Goal: Task Accomplishment & Management: Manage account settings

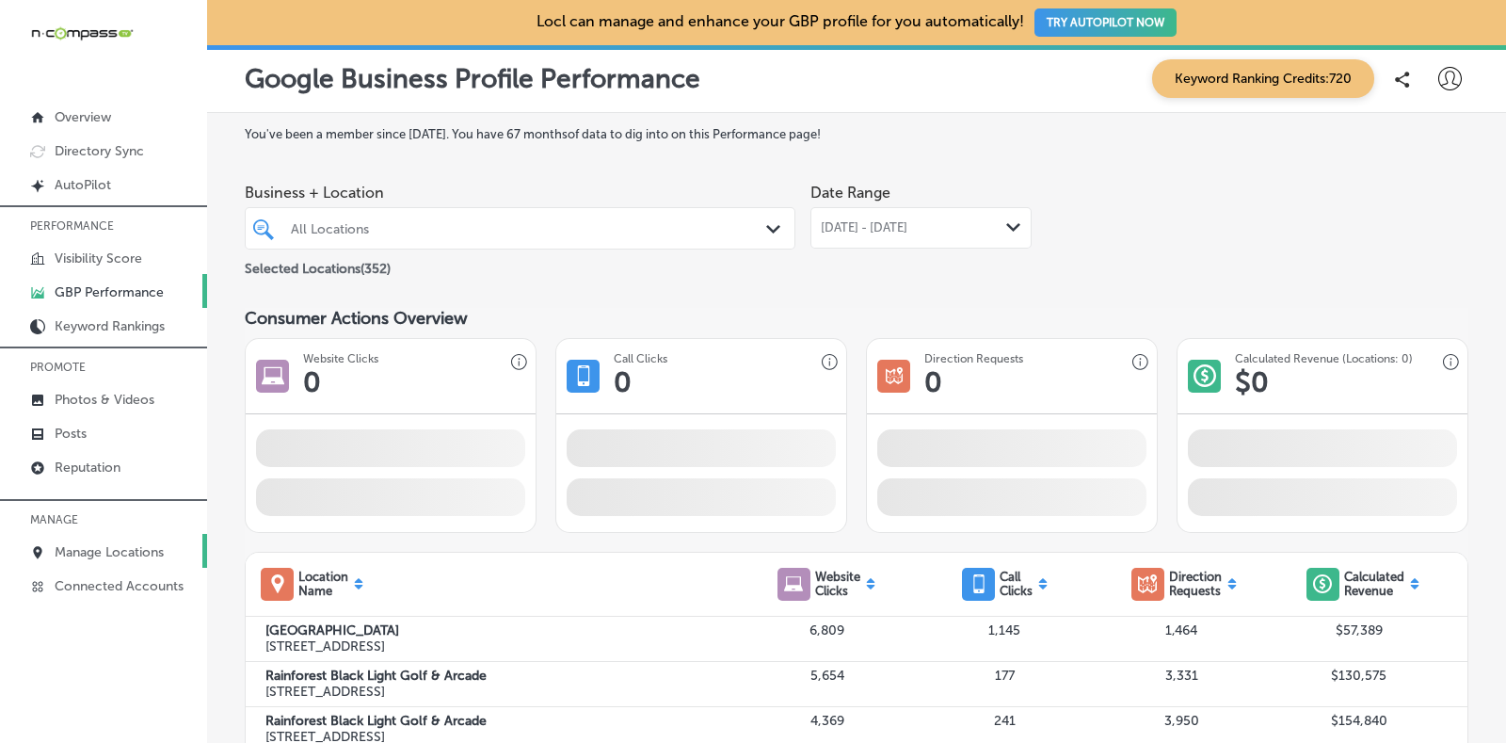
click at [118, 548] on p "Manage Locations" at bounding box center [109, 552] width 109 height 16
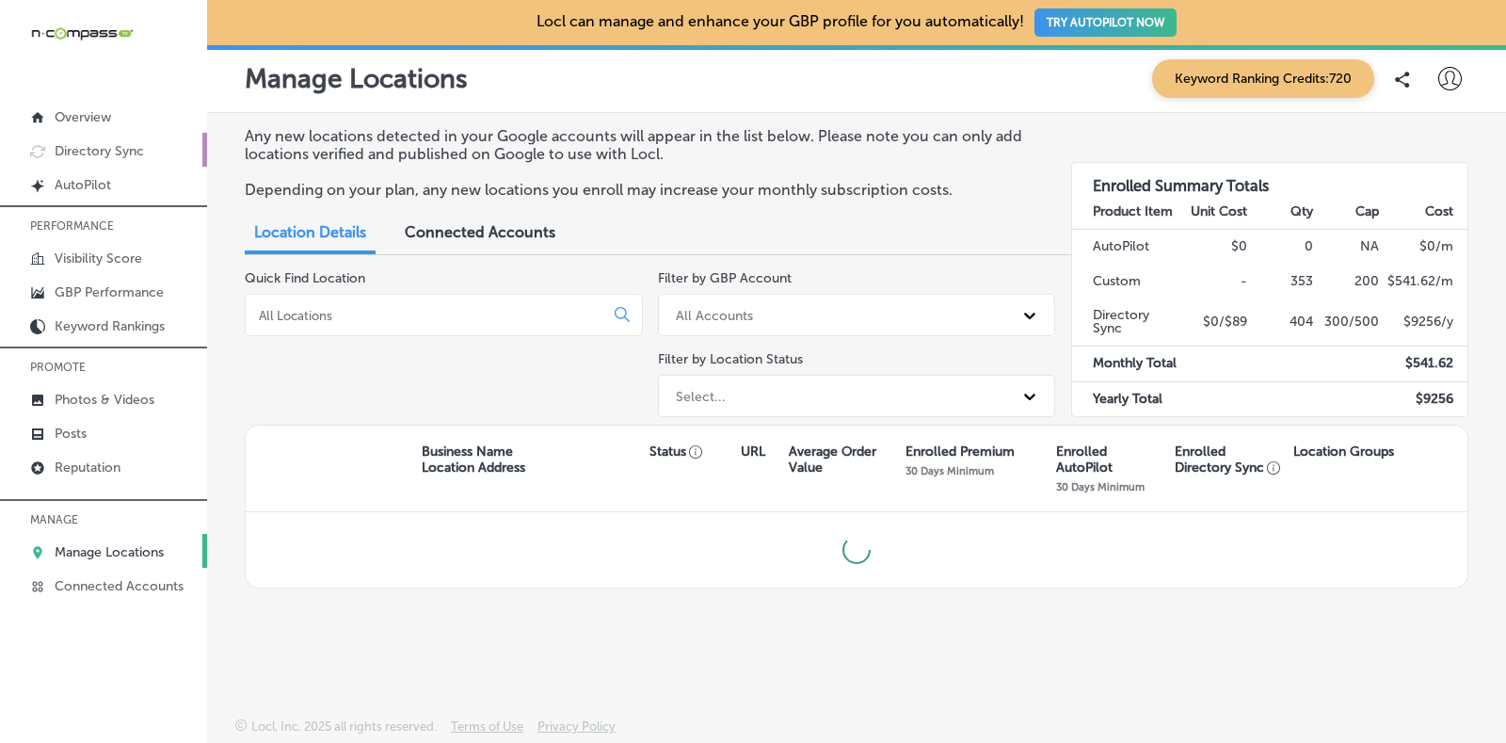
click at [128, 152] on p "Directory Sync" at bounding box center [99, 151] width 89 height 16
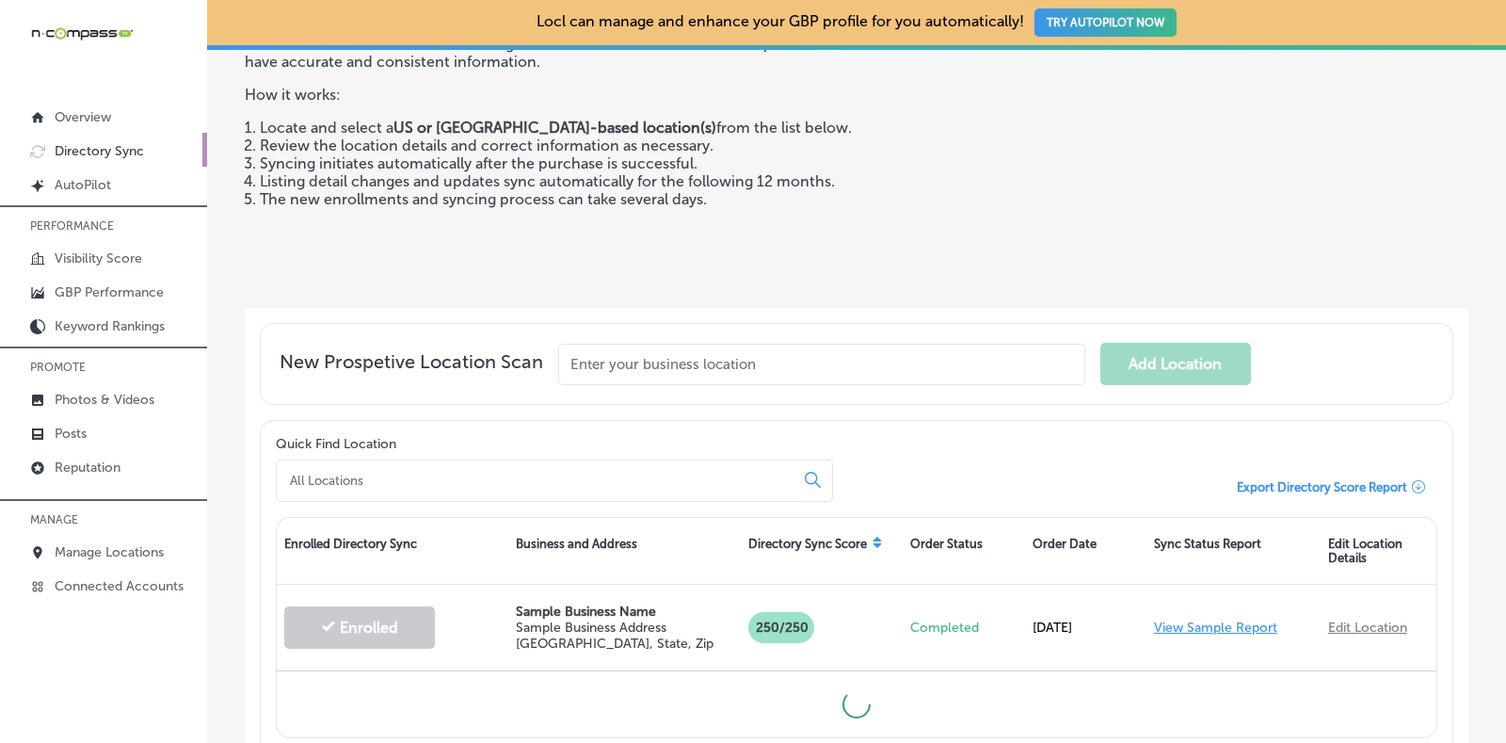
scroll to position [117, 0]
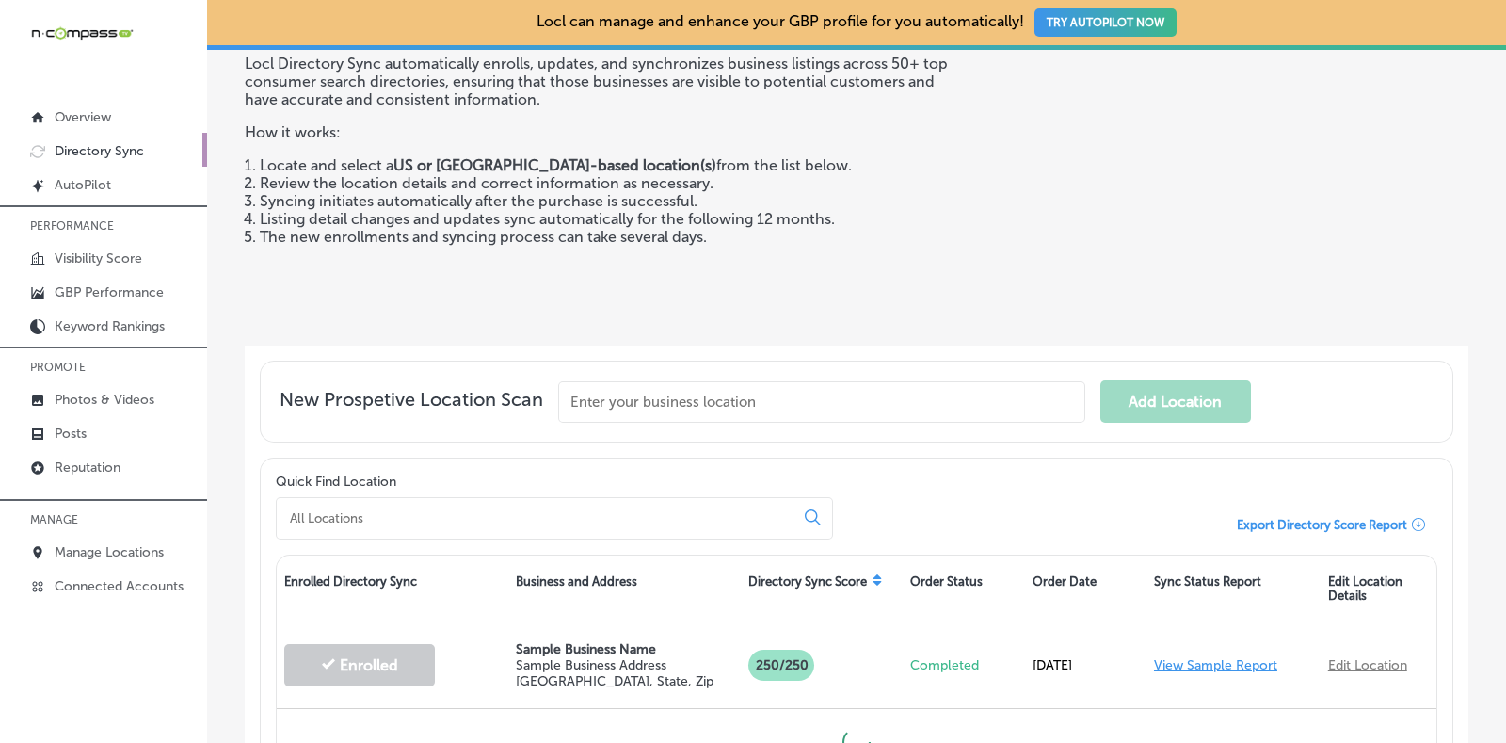
click at [487, 501] on div at bounding box center [554, 518] width 557 height 42
click at [469, 519] on input at bounding box center [539, 517] width 502 height 17
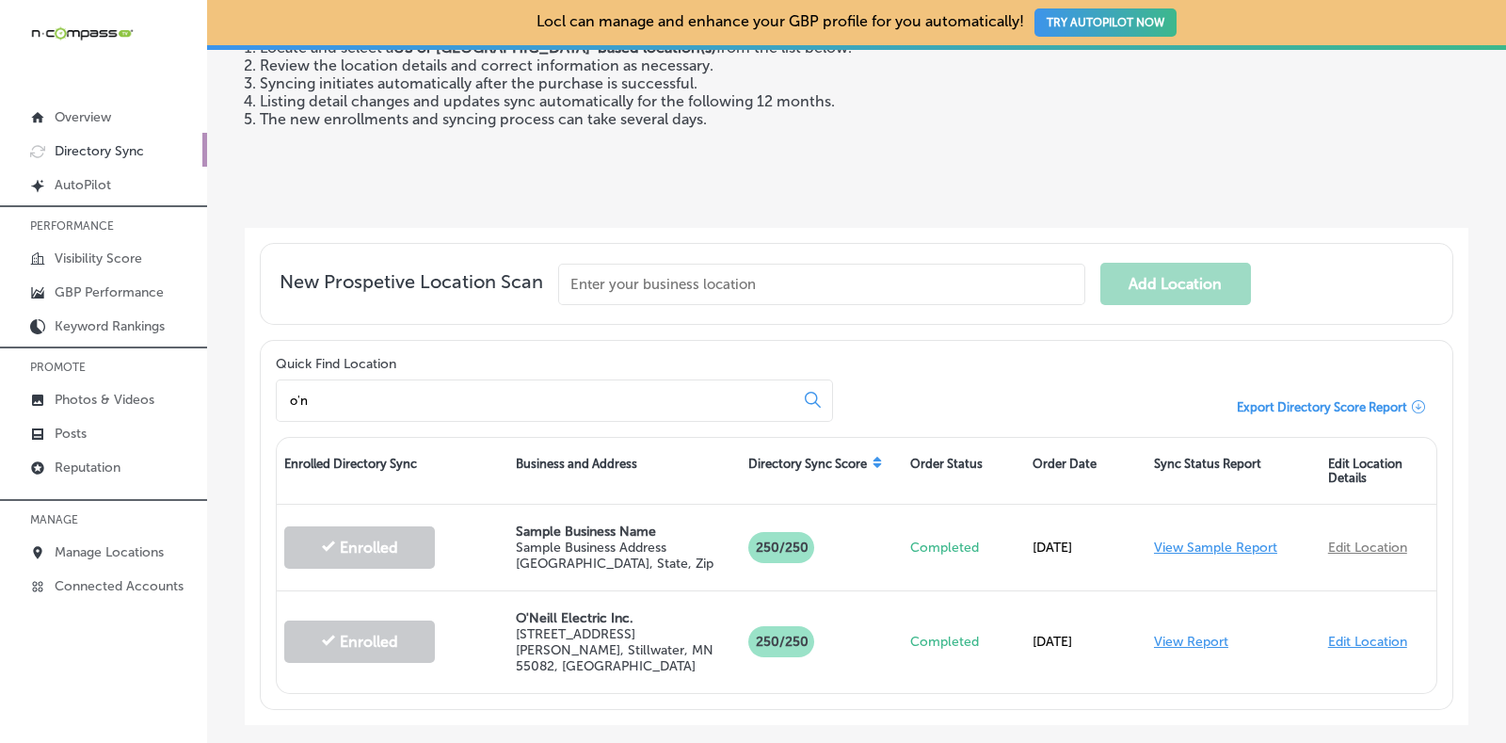
type input "o'n"
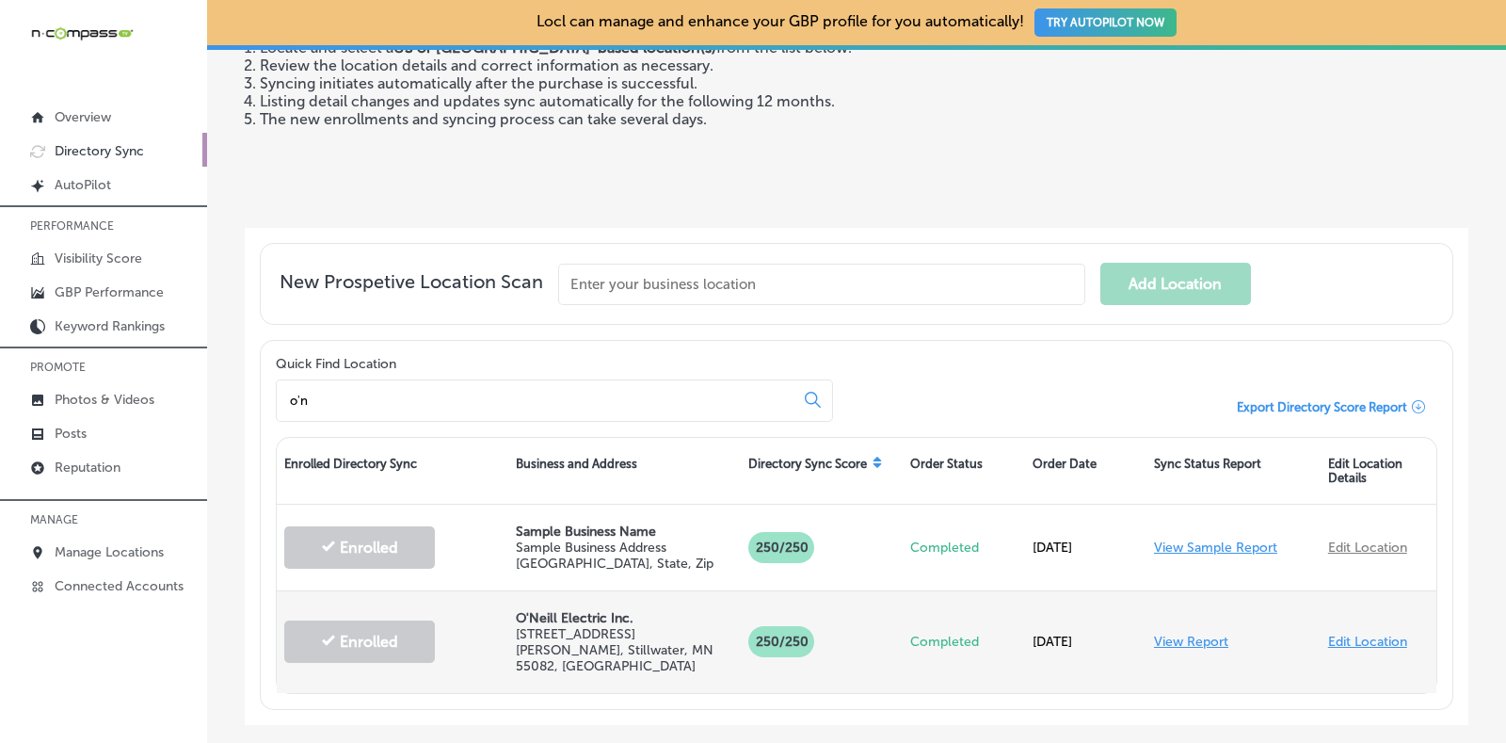
click at [1174, 633] on link "View Report" at bounding box center [1191, 641] width 74 height 16
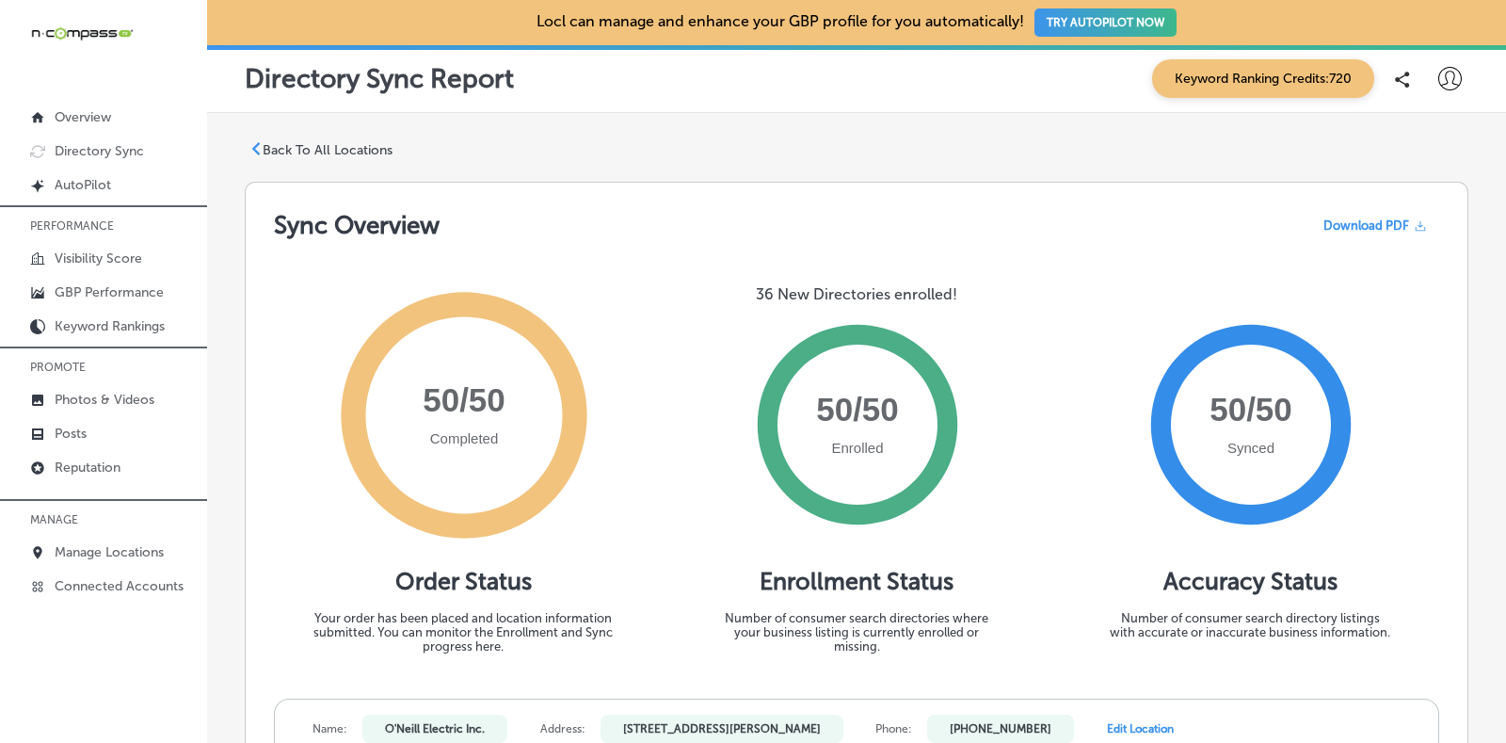
click at [252, 147] on icon at bounding box center [255, 148] width 13 height 13
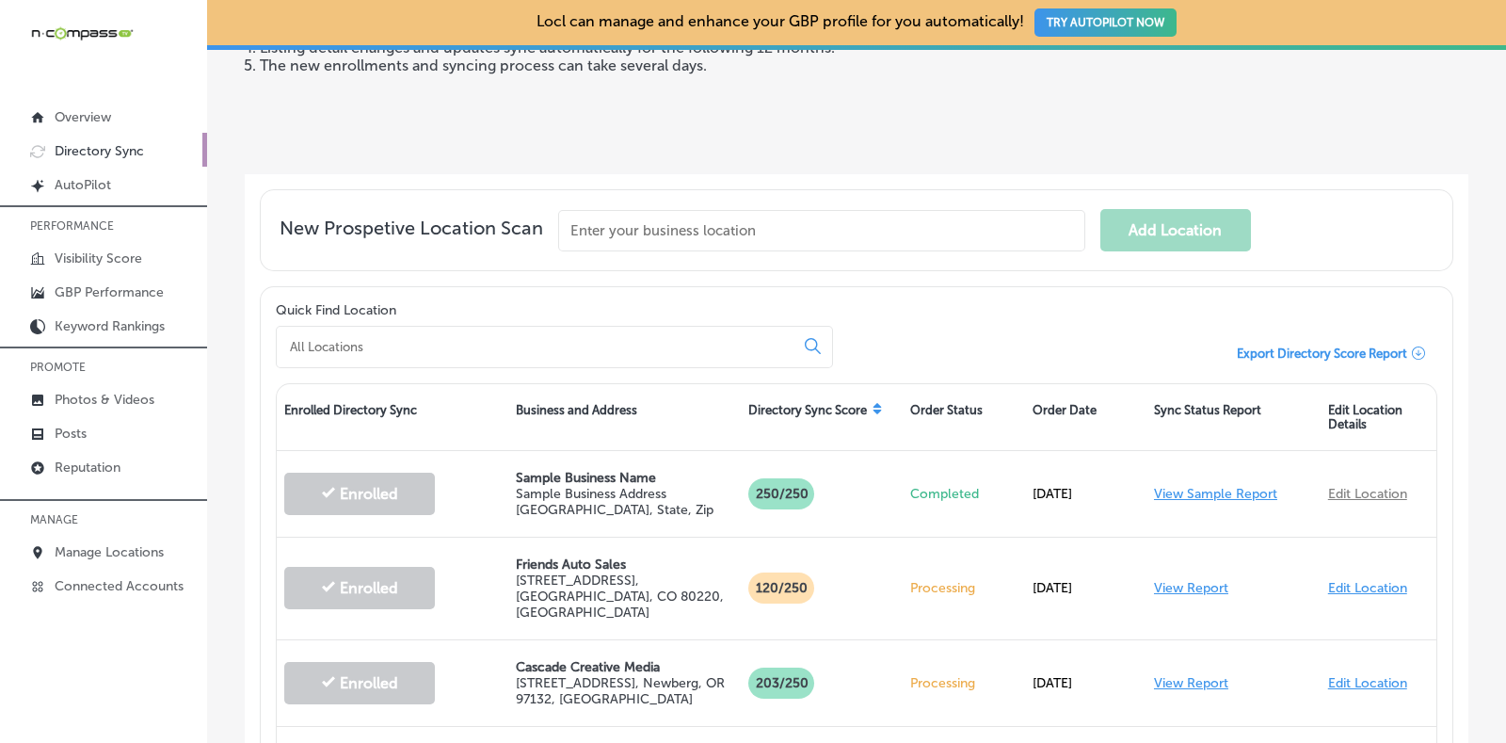
scroll to position [234, 0]
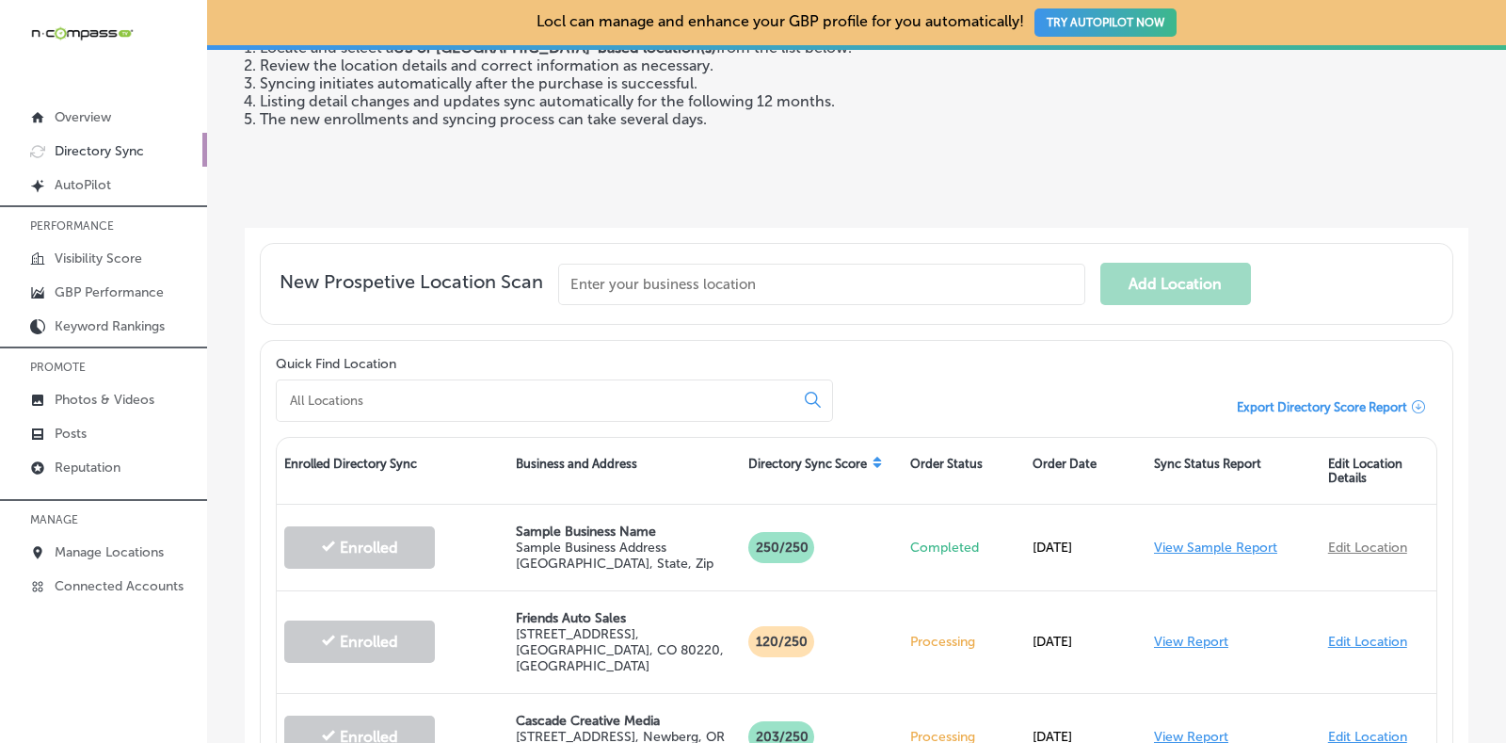
click at [455, 392] on input at bounding box center [539, 400] width 502 height 17
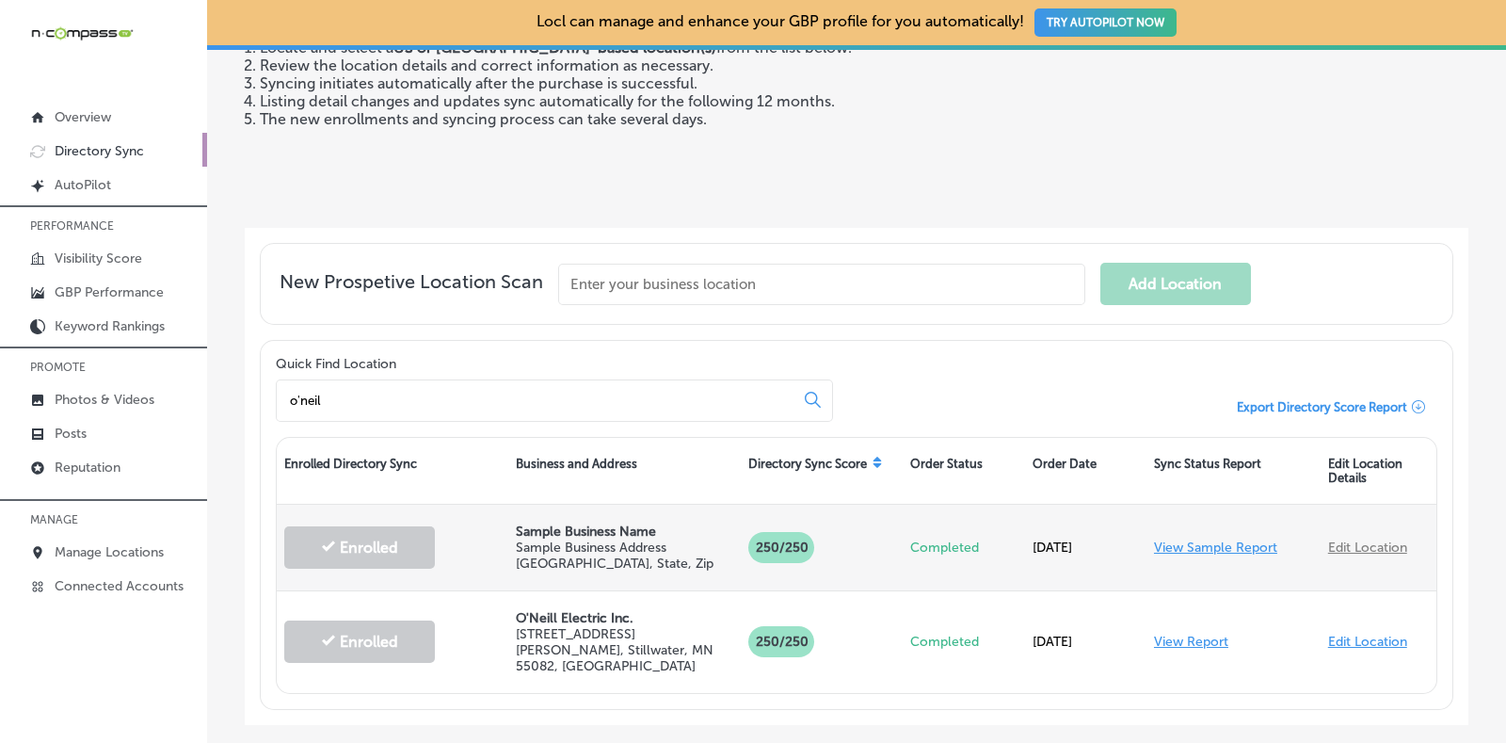
type input "o'neil"
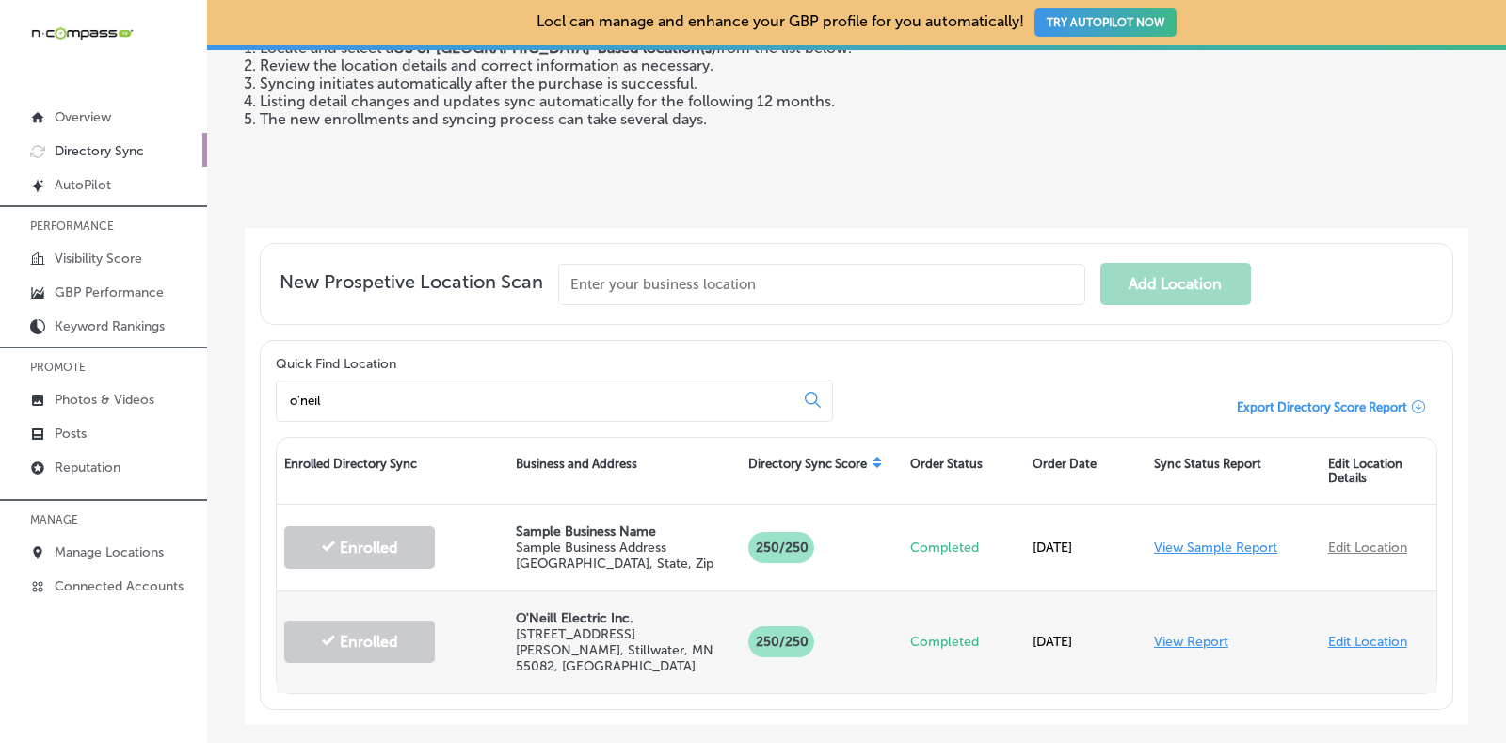
click at [1004, 633] on p "Completed" at bounding box center [963, 641] width 106 height 16
click at [1035, 633] on div "[DATE]" at bounding box center [1085, 642] width 121 height 54
click at [543, 626] on p "[STREET_ADDRESS][PERSON_NAME]" at bounding box center [624, 650] width 216 height 48
click at [1268, 628] on div "View Report" at bounding box center [1233, 642] width 174 height 54
click at [1328, 633] on link "Edit Location" at bounding box center [1367, 641] width 79 height 16
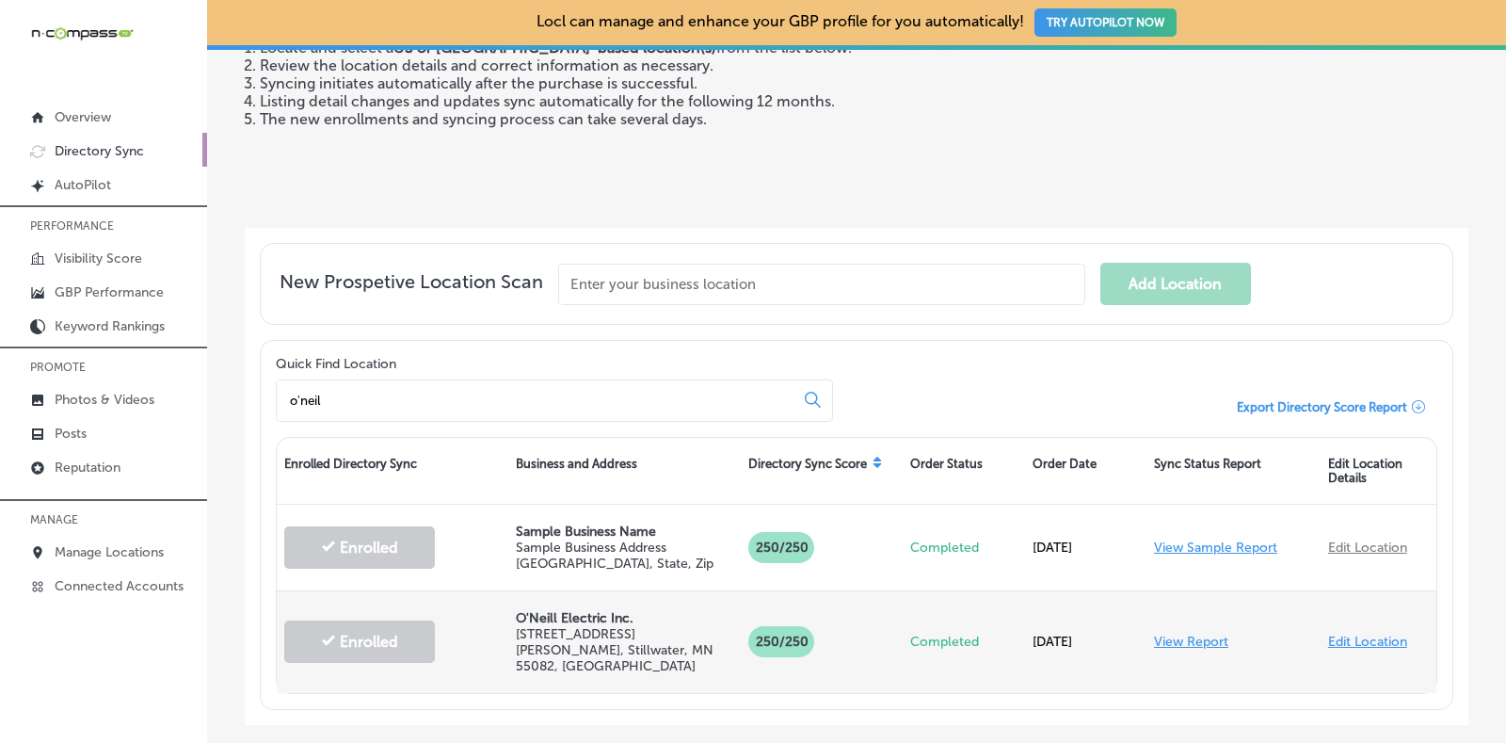
select select "US"
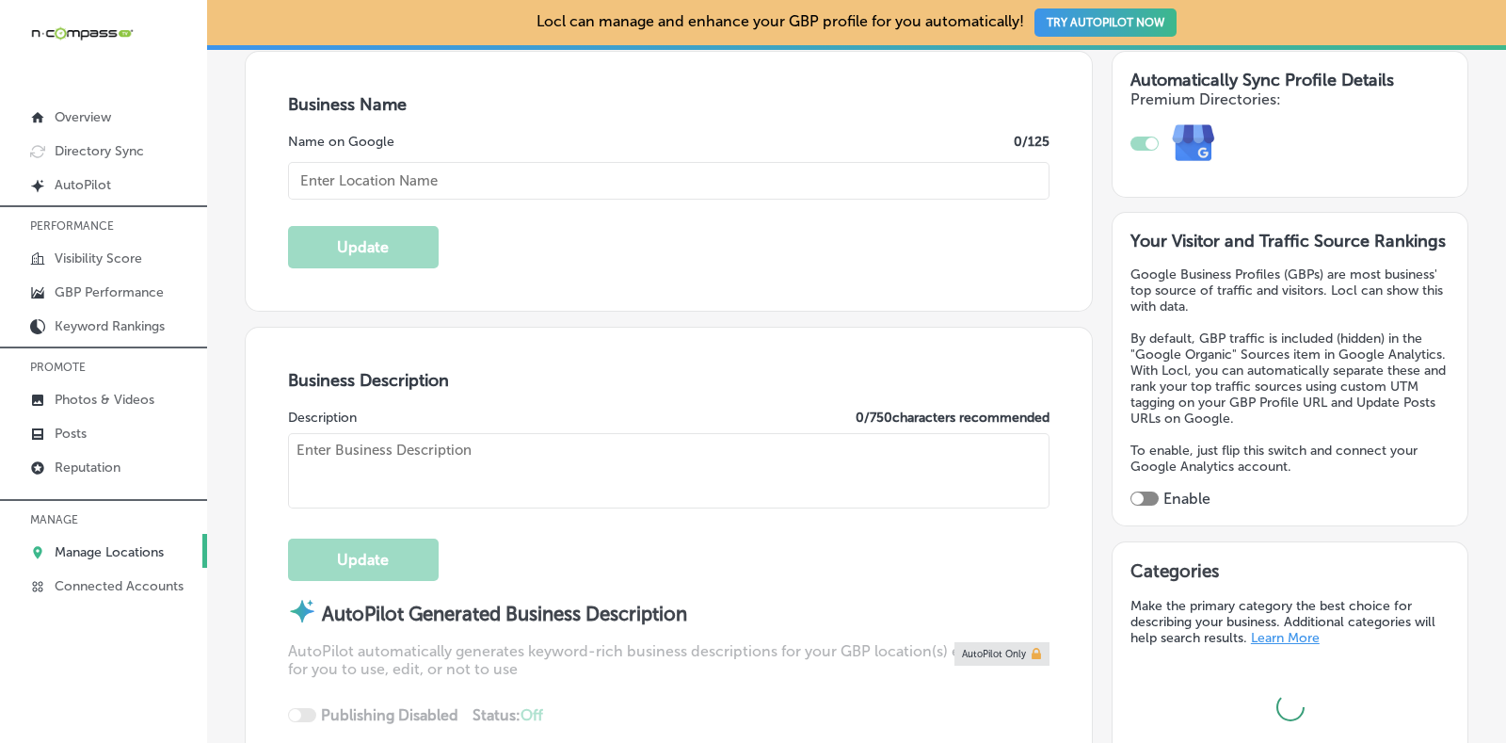
scroll to position [353, 0]
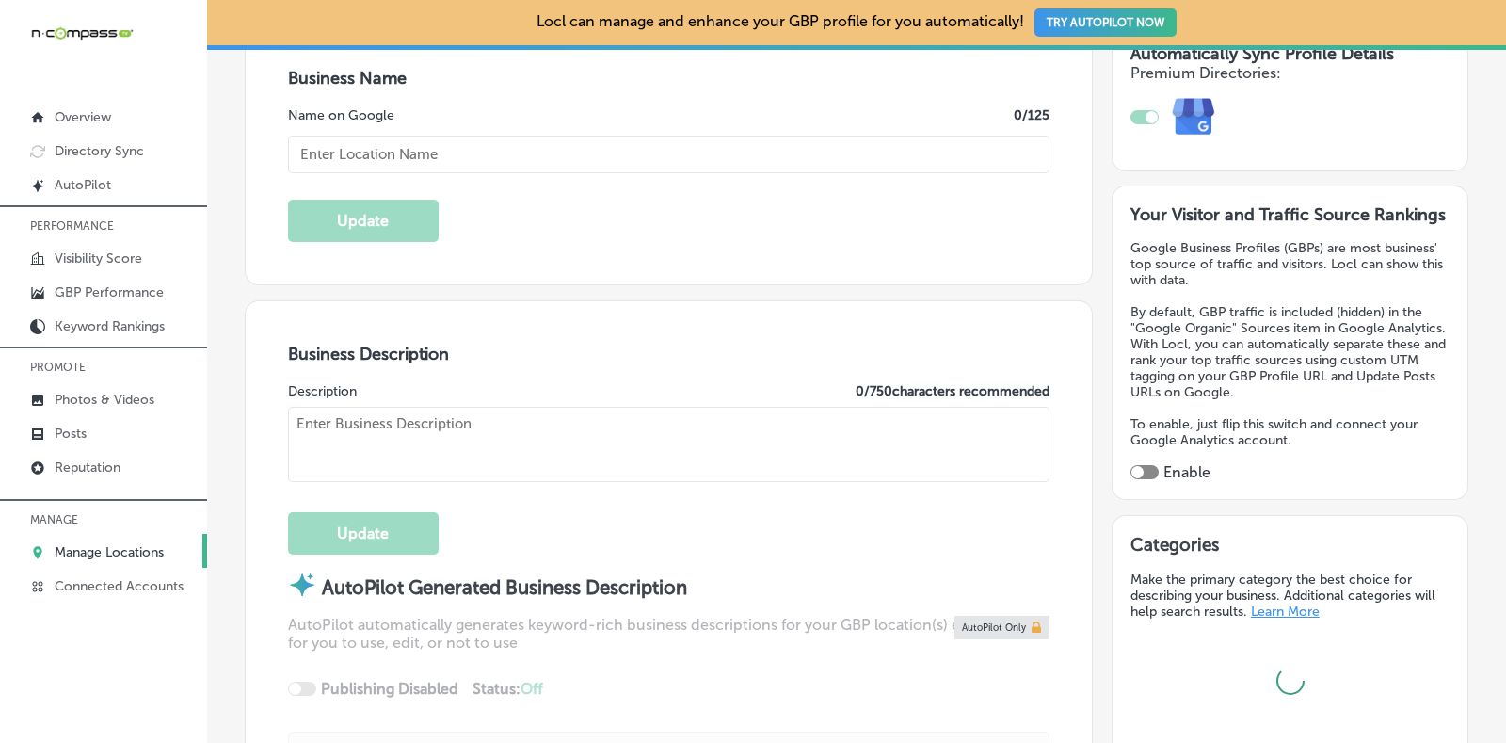
type input "O'Neill Electric Inc."
type input "[STREET_ADDRESS][PERSON_NAME]"
type input "Stillwater"
type input "55082"
type input "US"
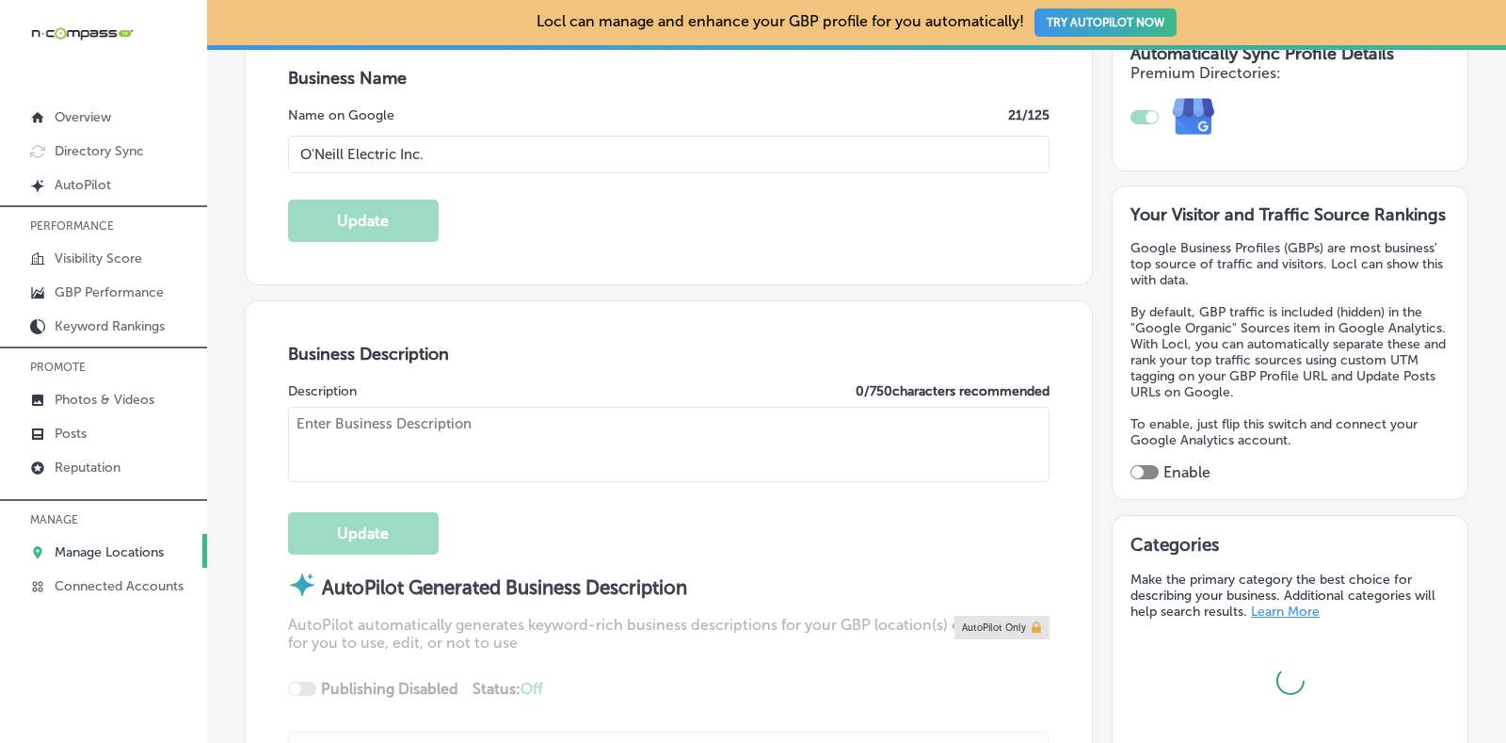
type input "[URL][DOMAIN_NAME]"
checkbox input "true"
type textarea "[PERSON_NAME] Electric Inc. , serving [GEOGRAPHIC_DATA], [GEOGRAPHIC_DATA], and…"
type input "[PHONE_NUMBER]"
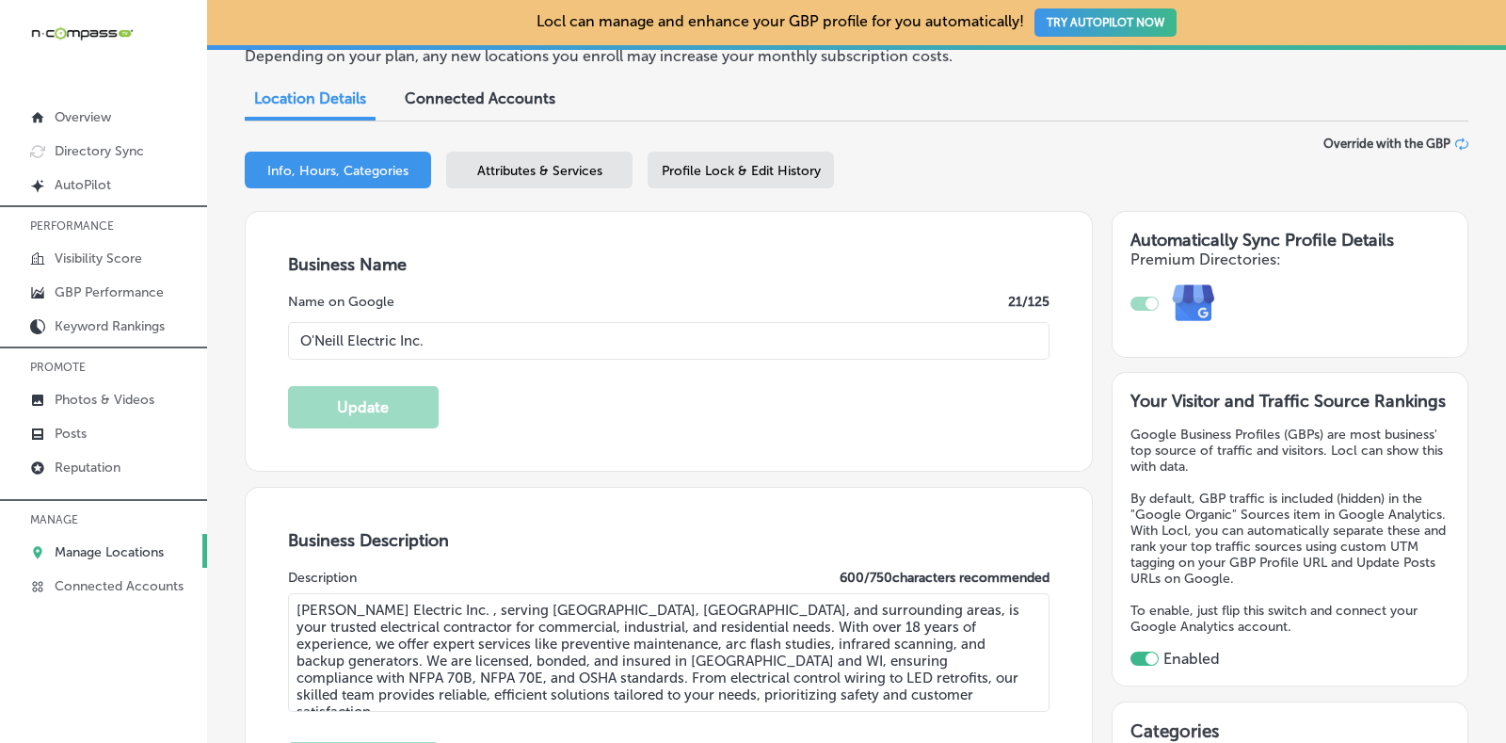
scroll to position [0, 0]
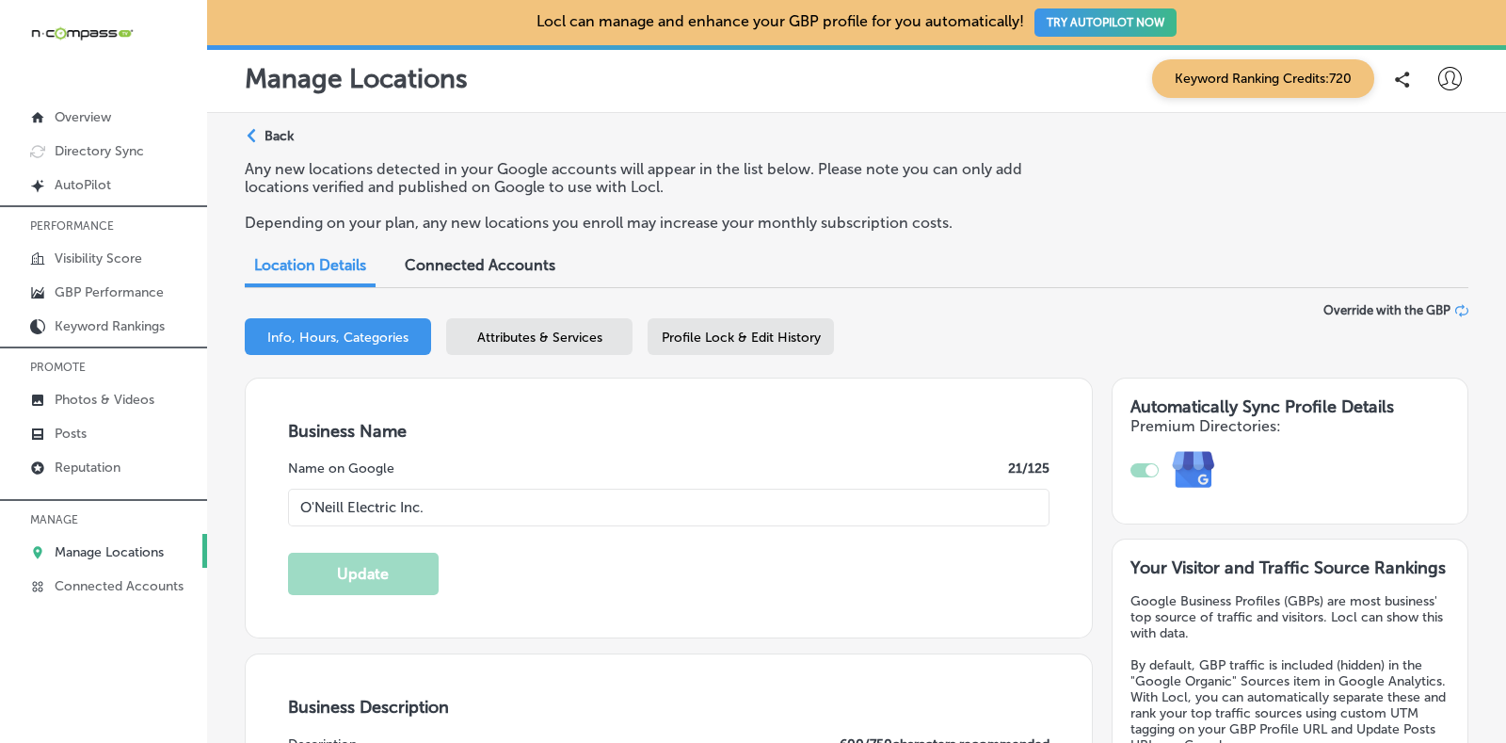
click at [545, 327] on div "Attributes & Services" at bounding box center [539, 336] width 186 height 37
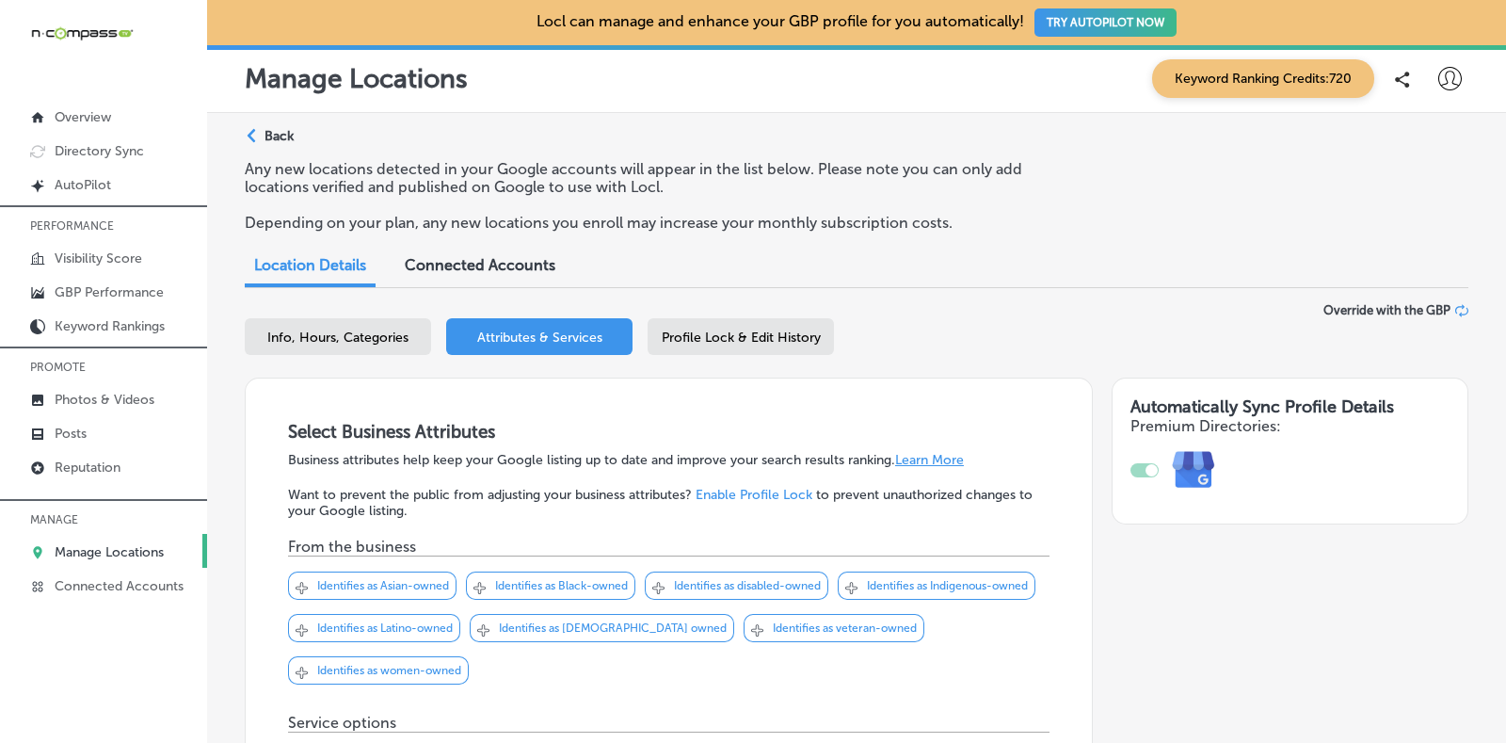
click at [787, 335] on span "Profile Lock & Edit History" at bounding box center [741, 337] width 159 height 16
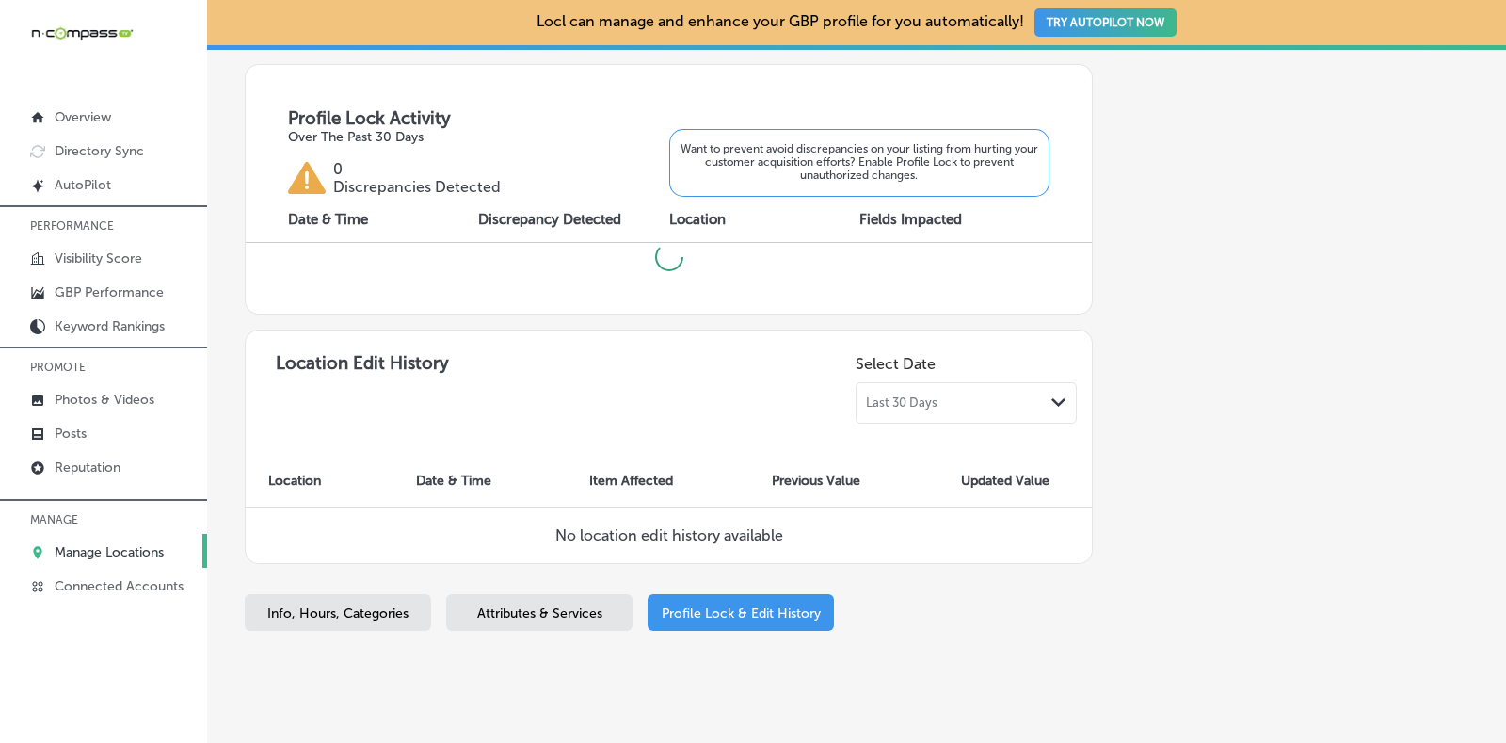
scroll to position [687, 0]
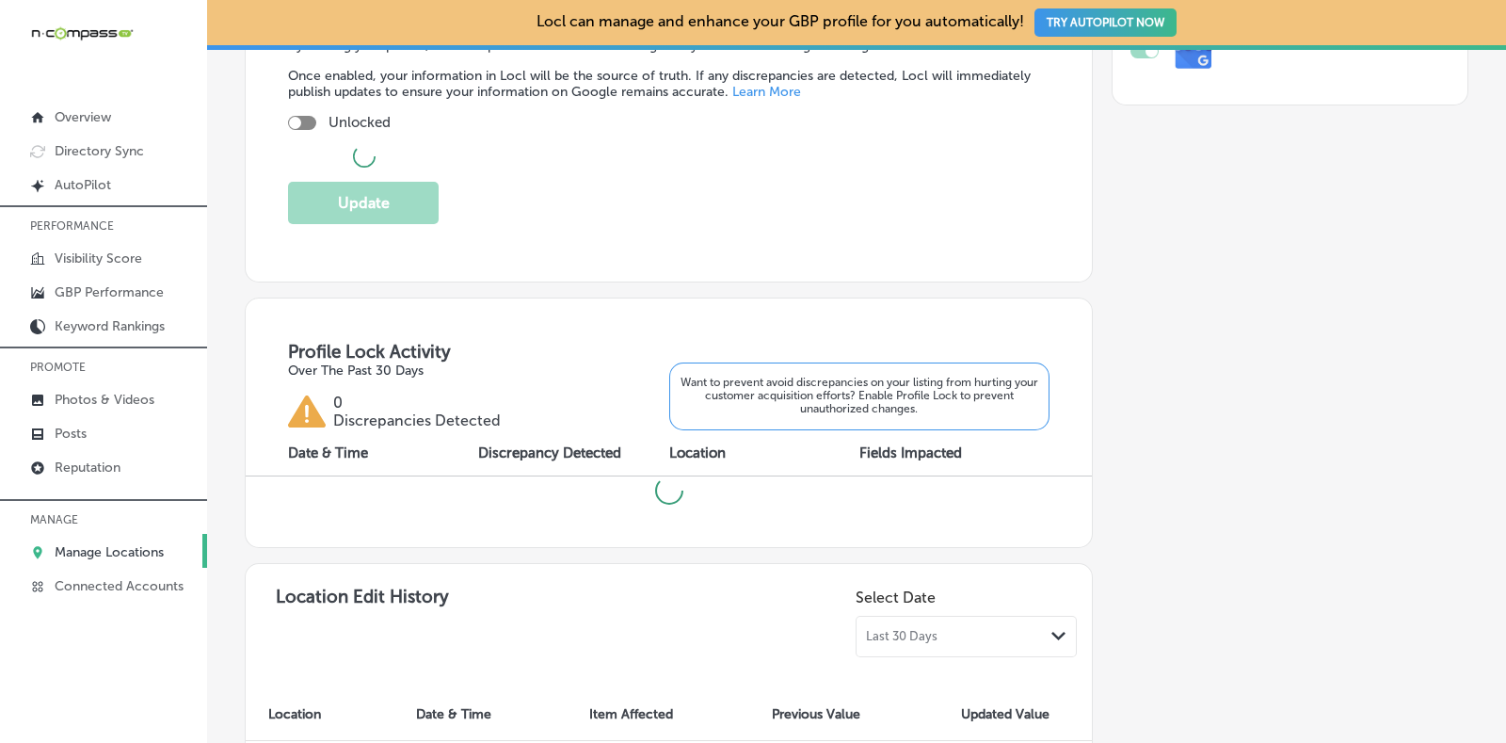
checkbox input "true"
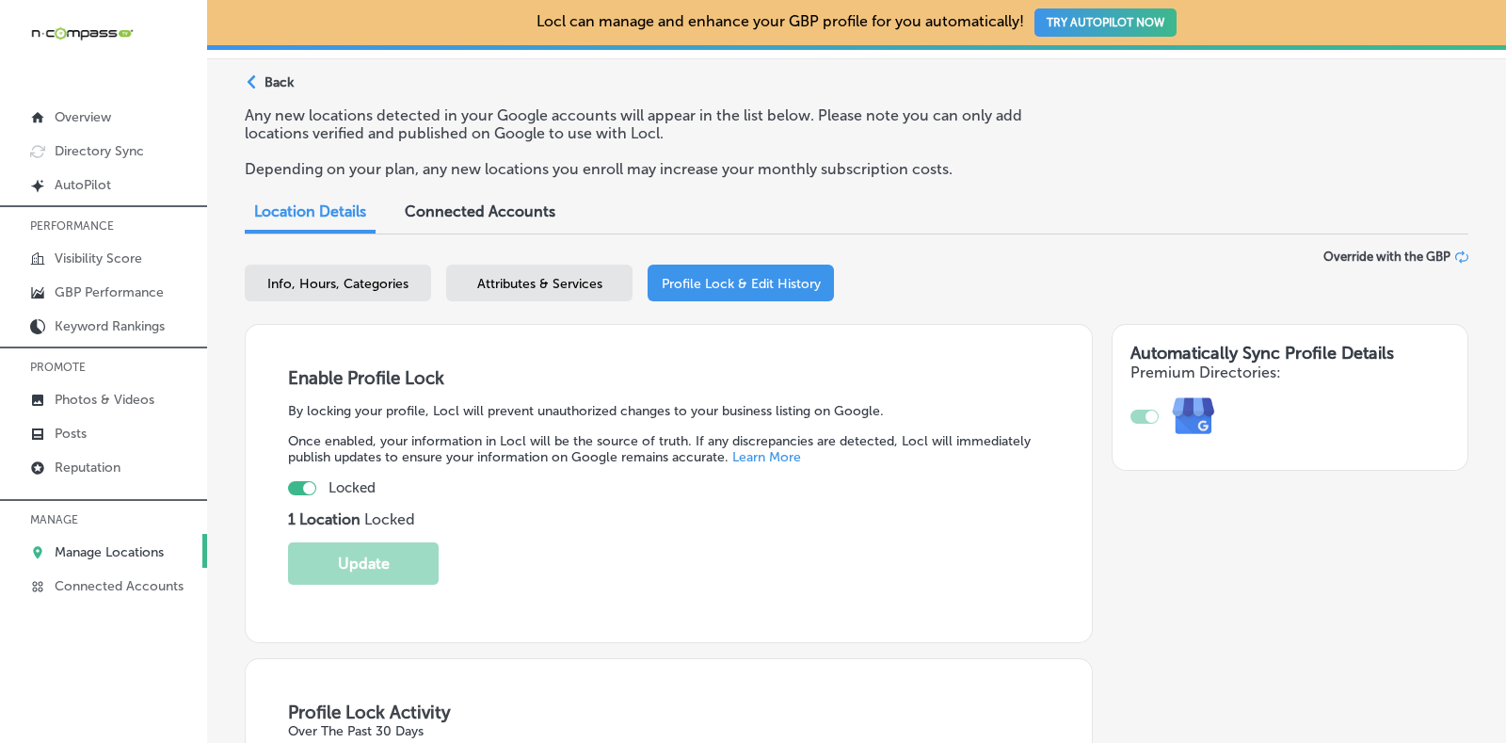
scroll to position [0, 0]
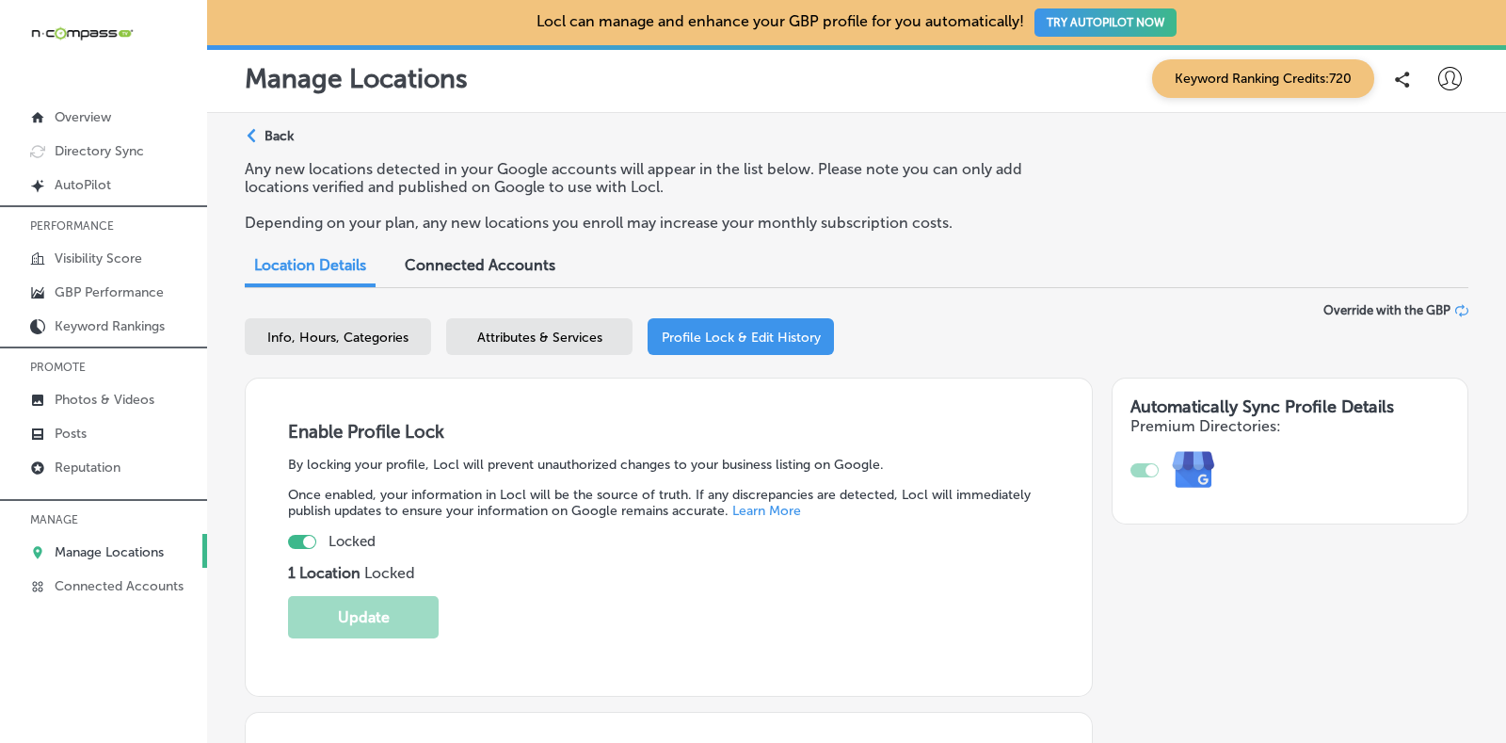
click at [264, 128] on div "Path Created with Sketch. Back" at bounding box center [269, 143] width 49 height 33
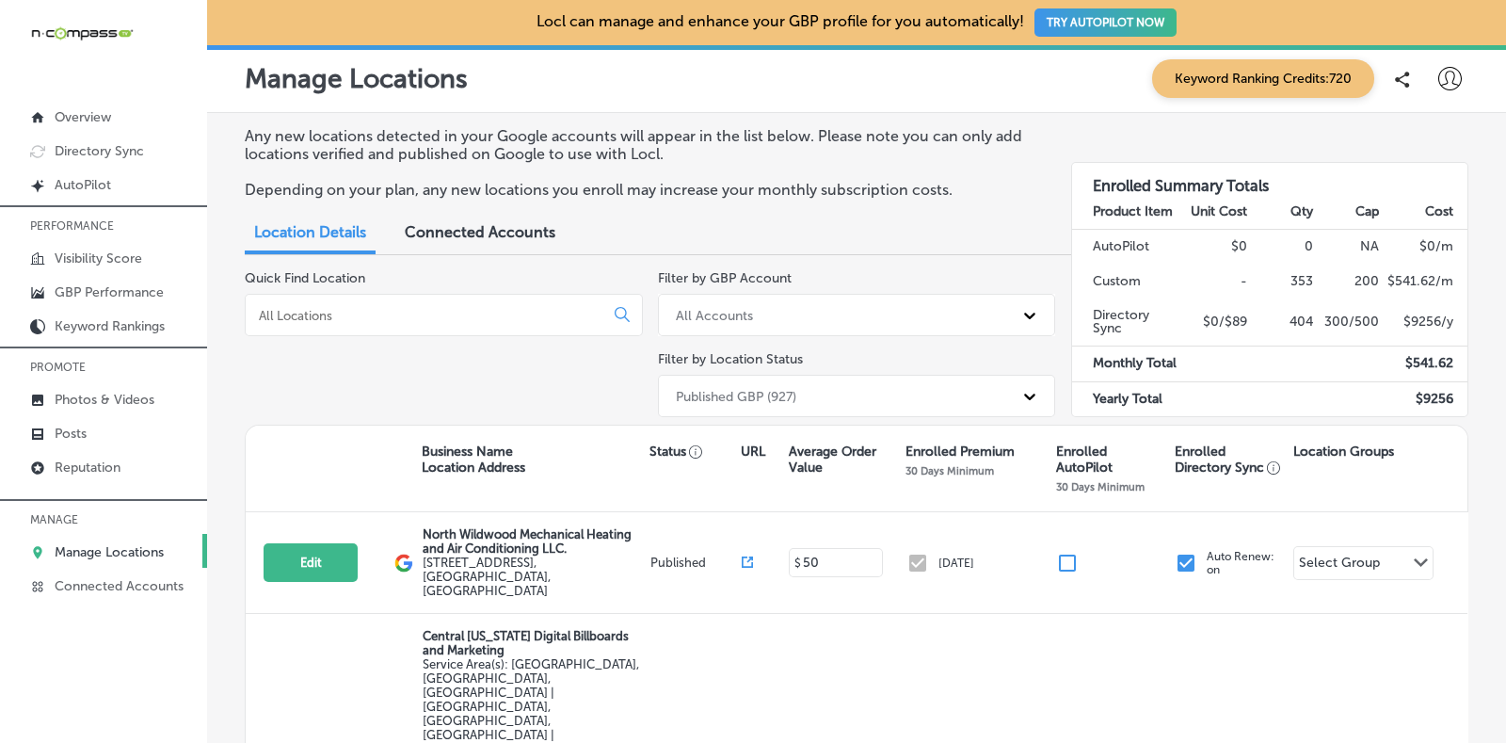
click at [918, 307] on div "All Accounts" at bounding box center [839, 314] width 347 height 31
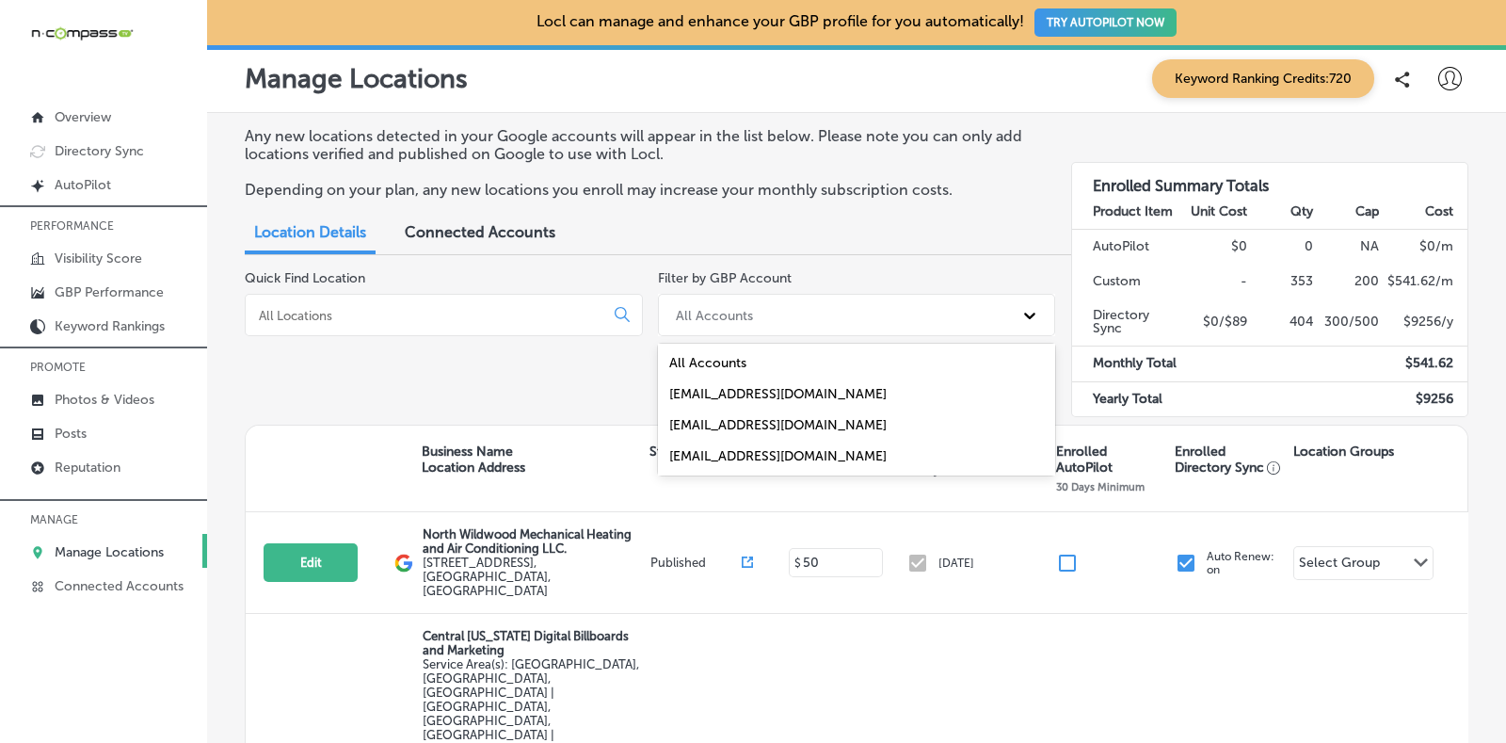
click at [931, 261] on div "Any new locations detected in your Google accounts will appear in the list belo…" at bounding box center [856, 617] width 1299 height 1009
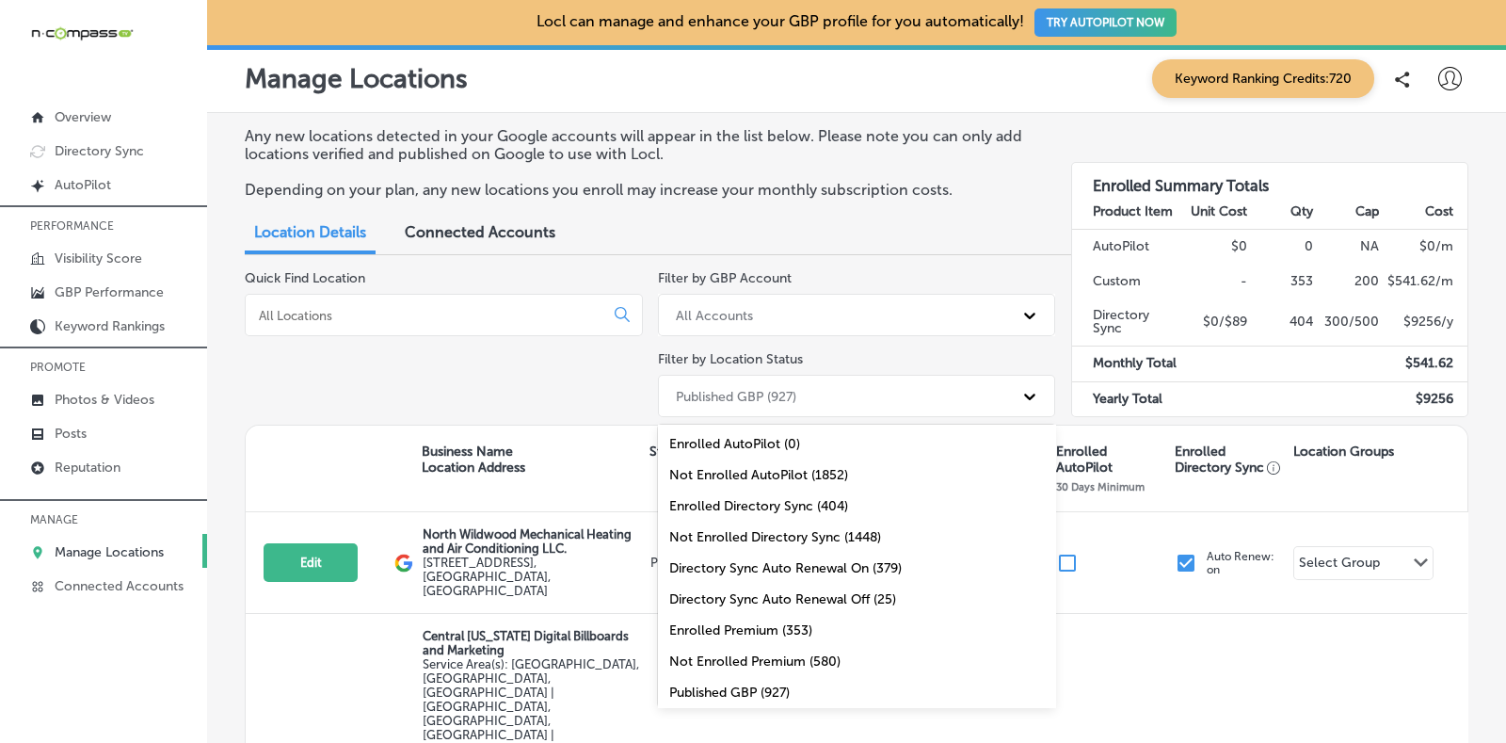
click at [874, 388] on div "Published GBP (927)" at bounding box center [839, 395] width 347 height 31
click at [737, 687] on div "All Locations (1852)" at bounding box center [857, 691] width 398 height 31
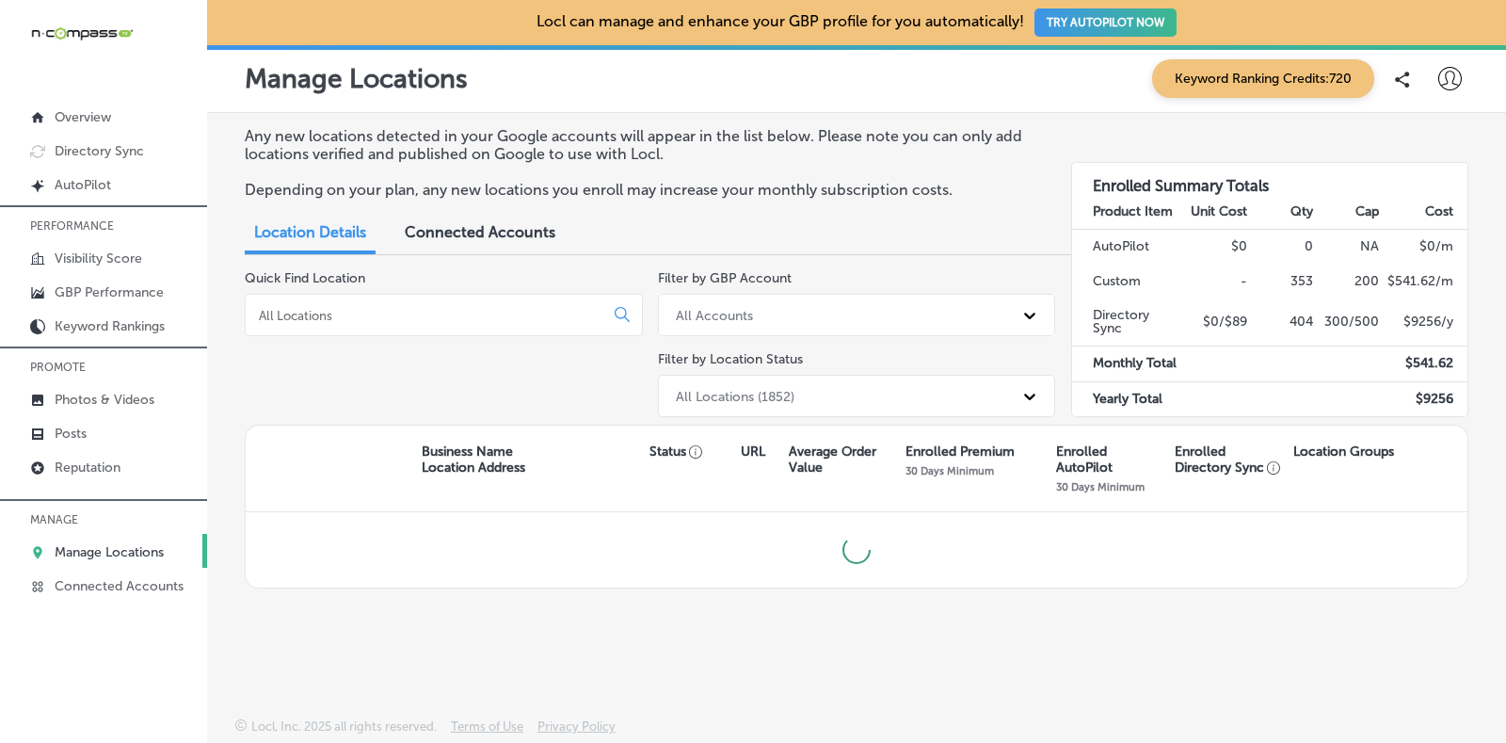
click at [447, 290] on div "Quick Find Location" at bounding box center [444, 347] width 398 height 154
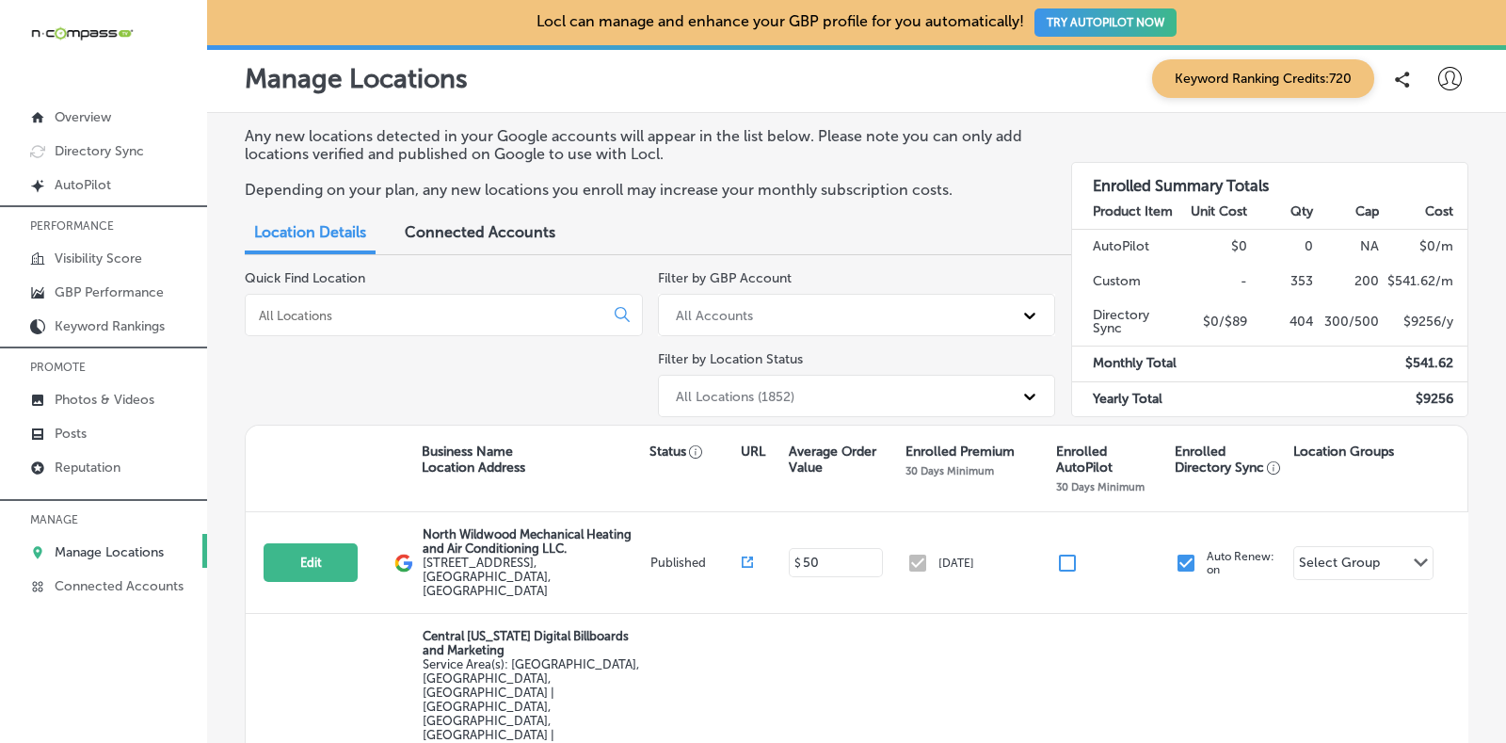
click at [448, 309] on input at bounding box center [428, 315] width 343 height 17
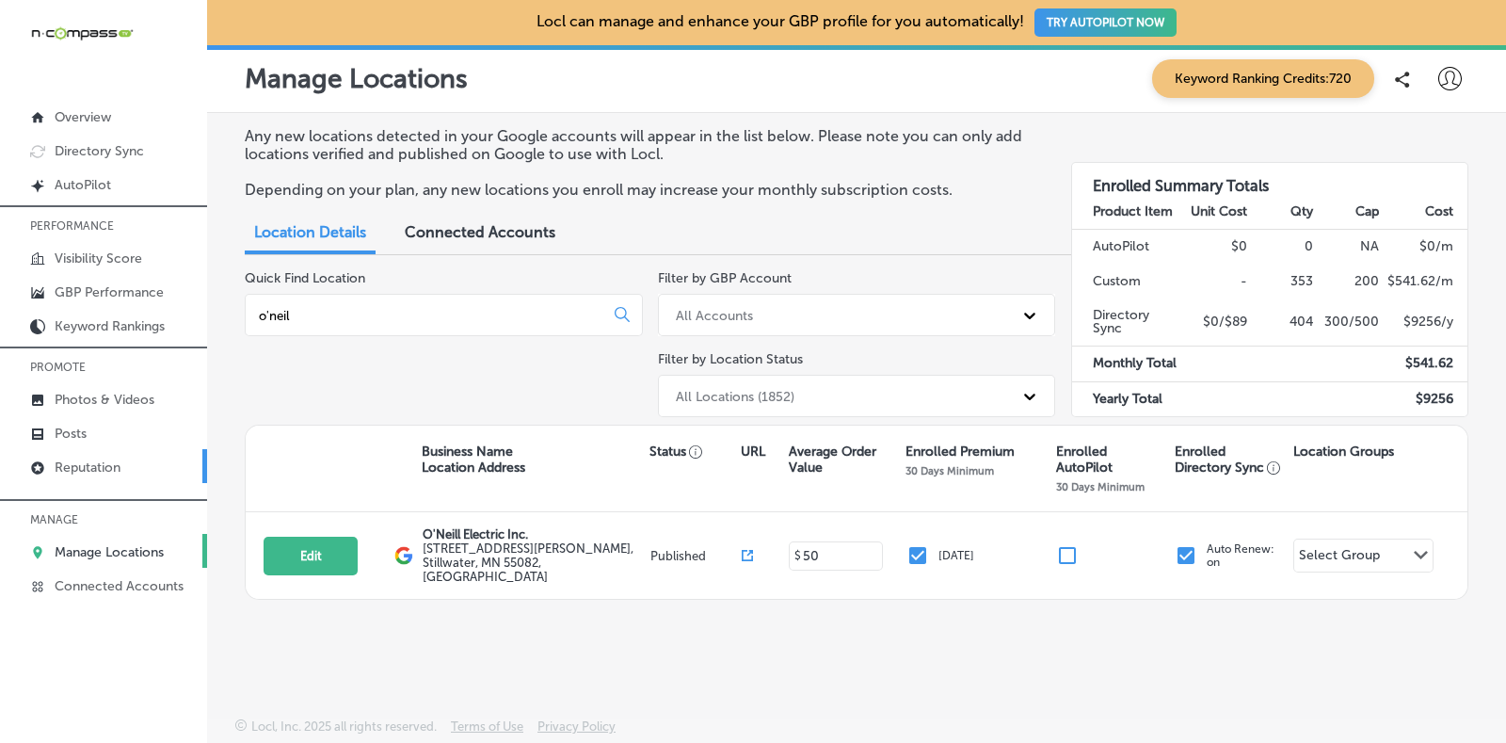
type input "o'neil"
click at [125, 461] on link "Reputation" at bounding box center [103, 466] width 207 height 34
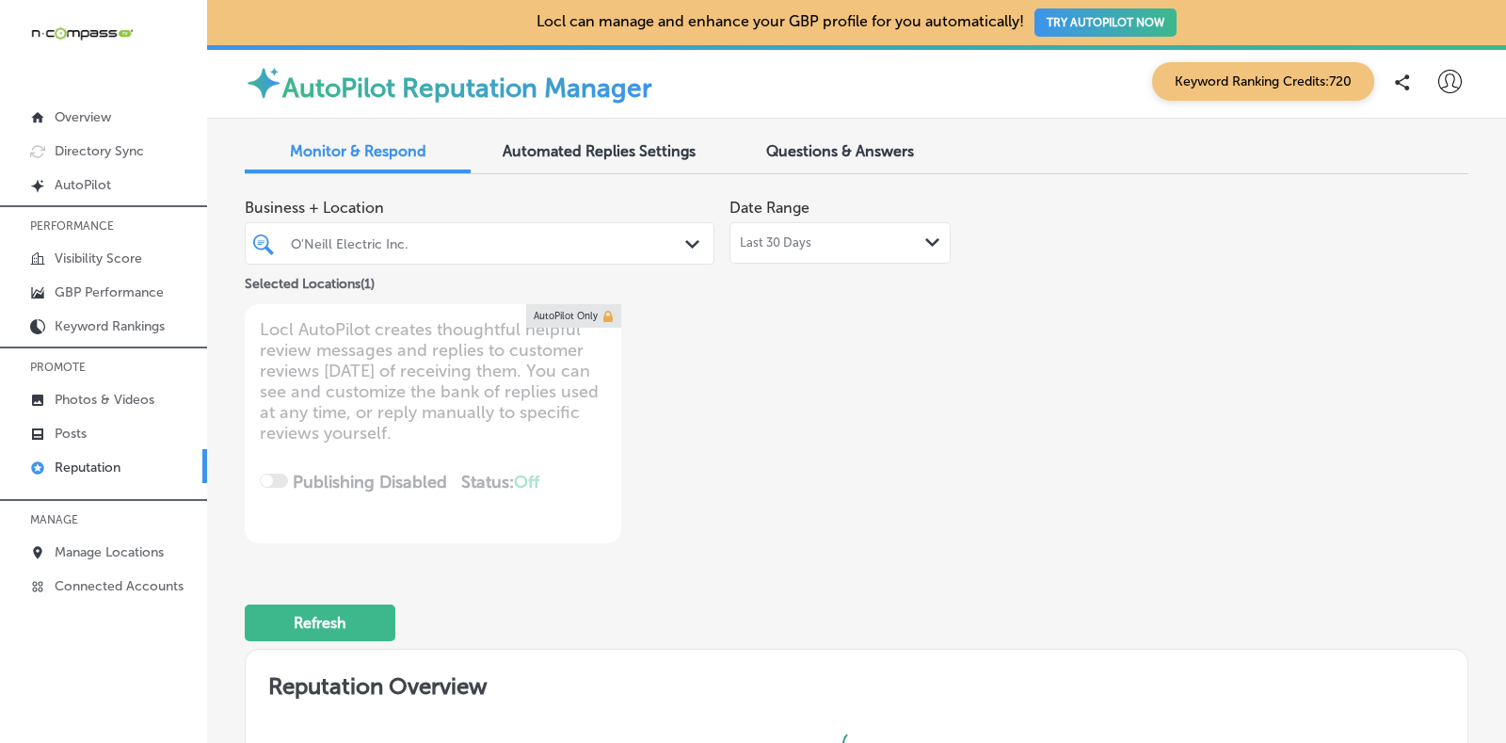
type textarea "x"
click at [122, 266] on link "Visibility Score" at bounding box center [103, 257] width 207 height 34
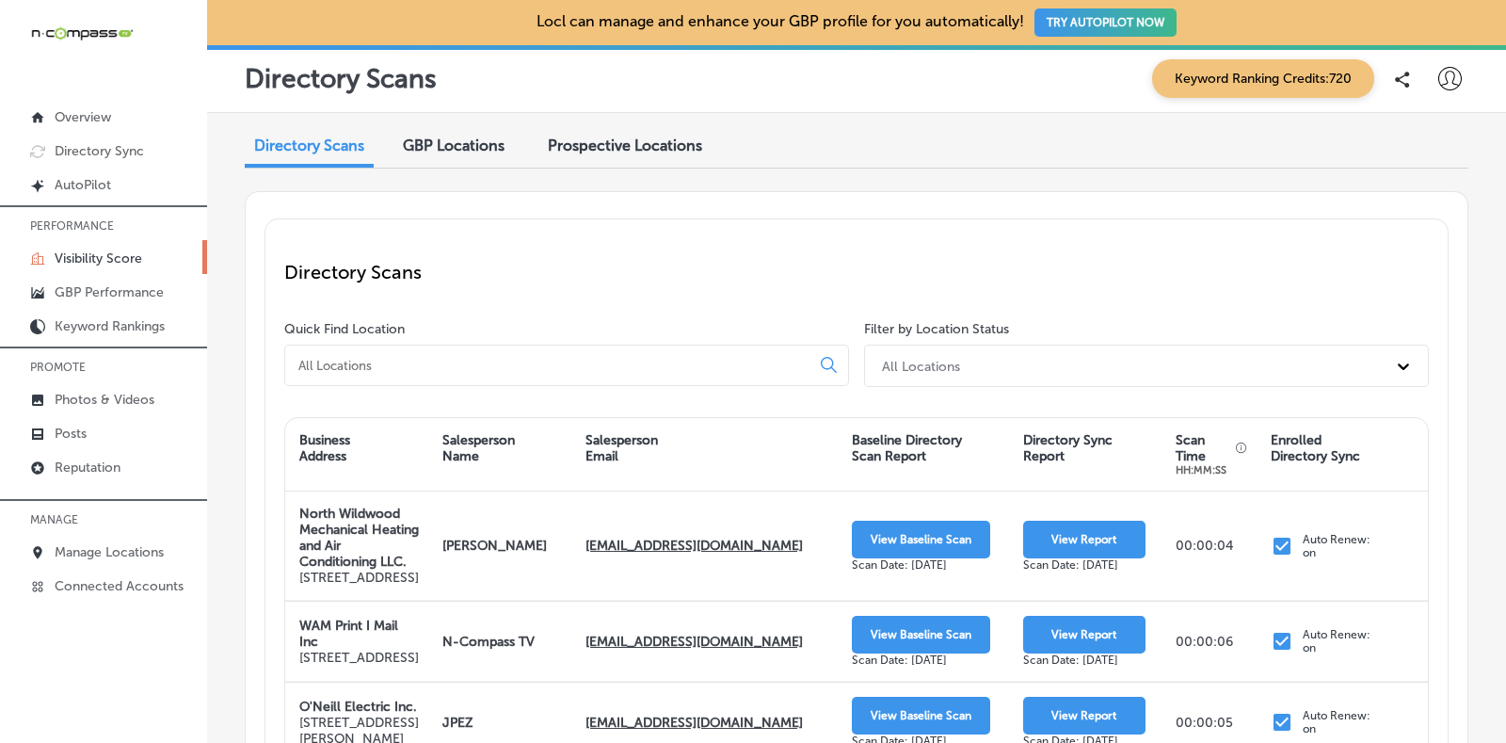
click at [414, 368] on input at bounding box center [550, 365] width 509 height 17
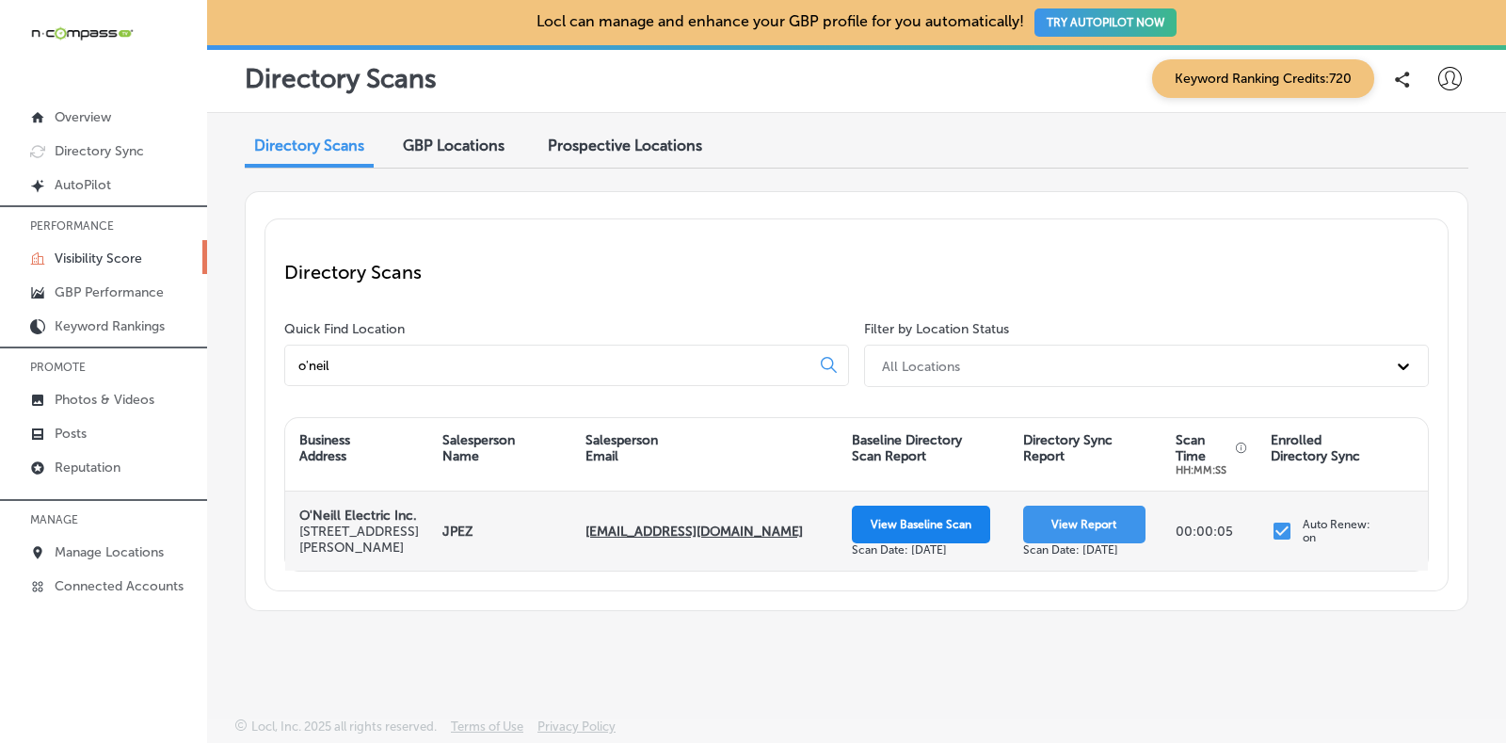
type input "o'neil"
click at [888, 532] on button "View Baseline Scan" at bounding box center [921, 524] width 138 height 38
